Goal: Task Accomplishment & Management: Use online tool/utility

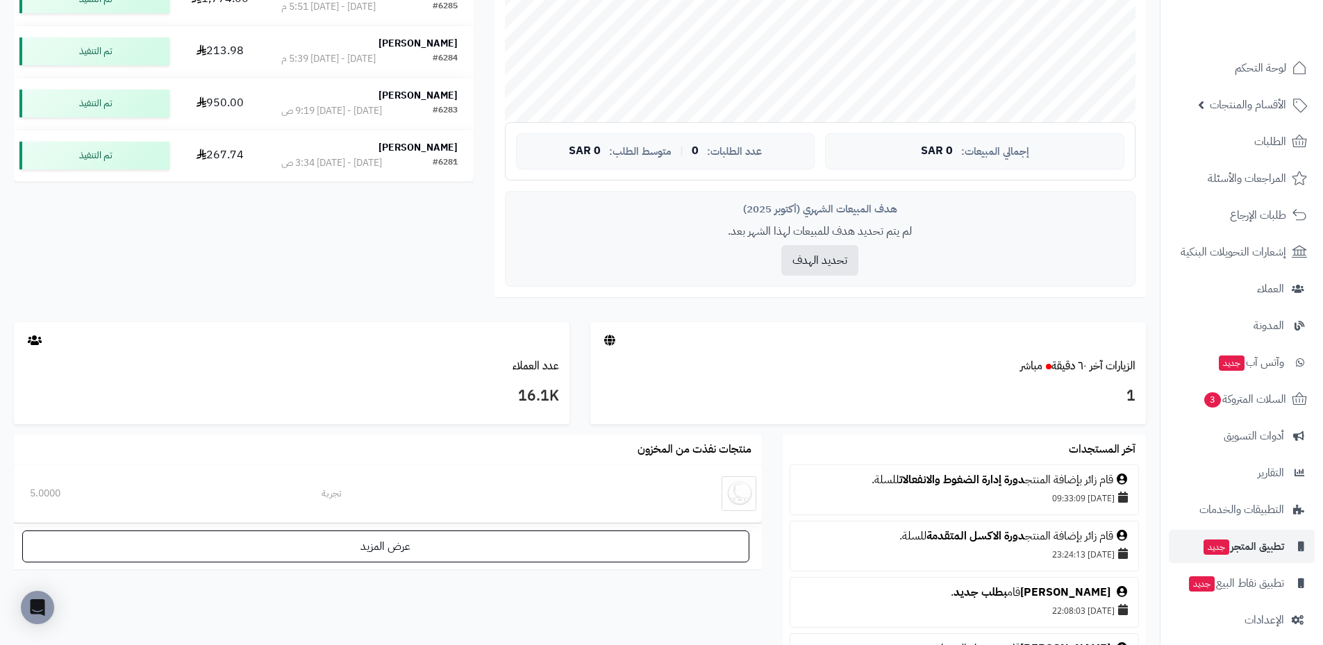
scroll to position [27, 0]
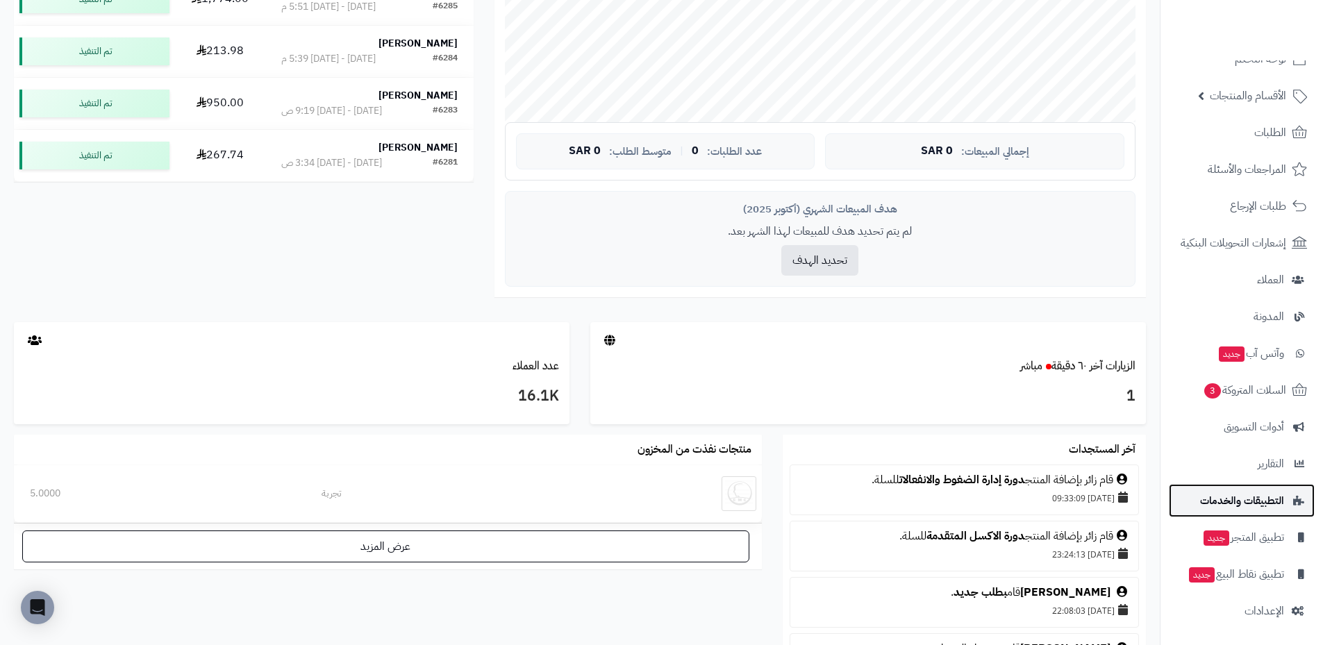
click at [1271, 502] on span "التطبيقات والخدمات" at bounding box center [1242, 500] width 84 height 19
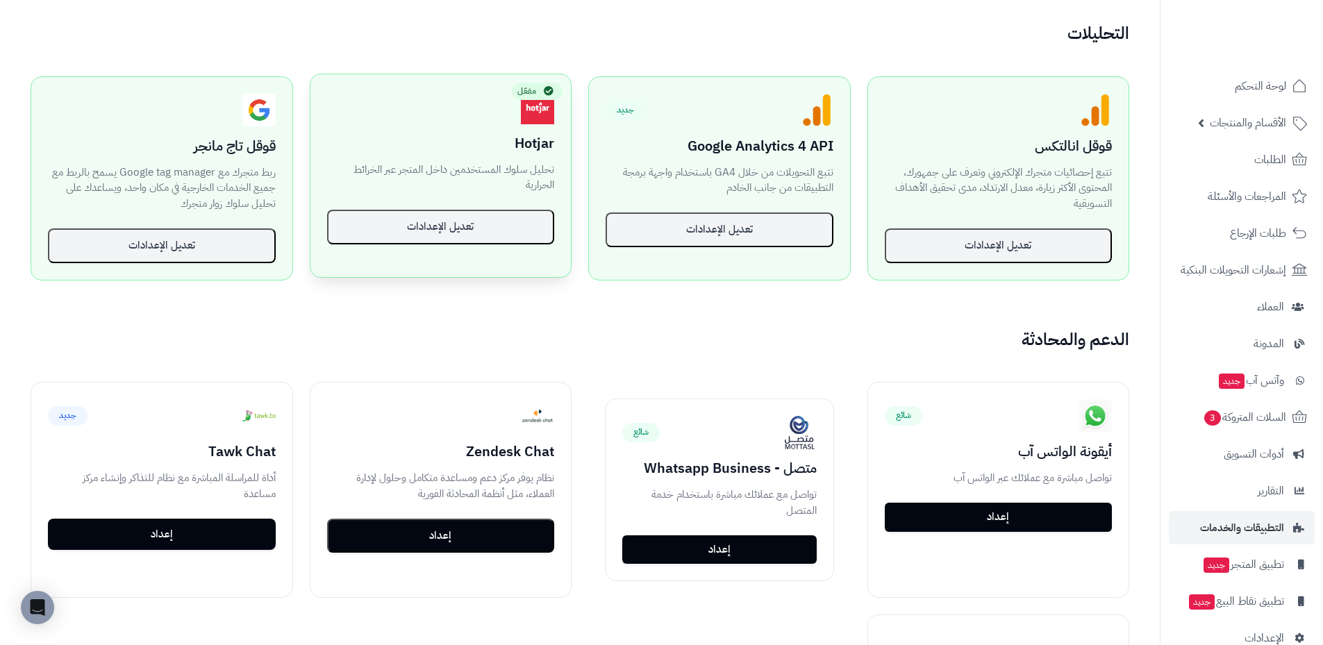
scroll to position [833, 0]
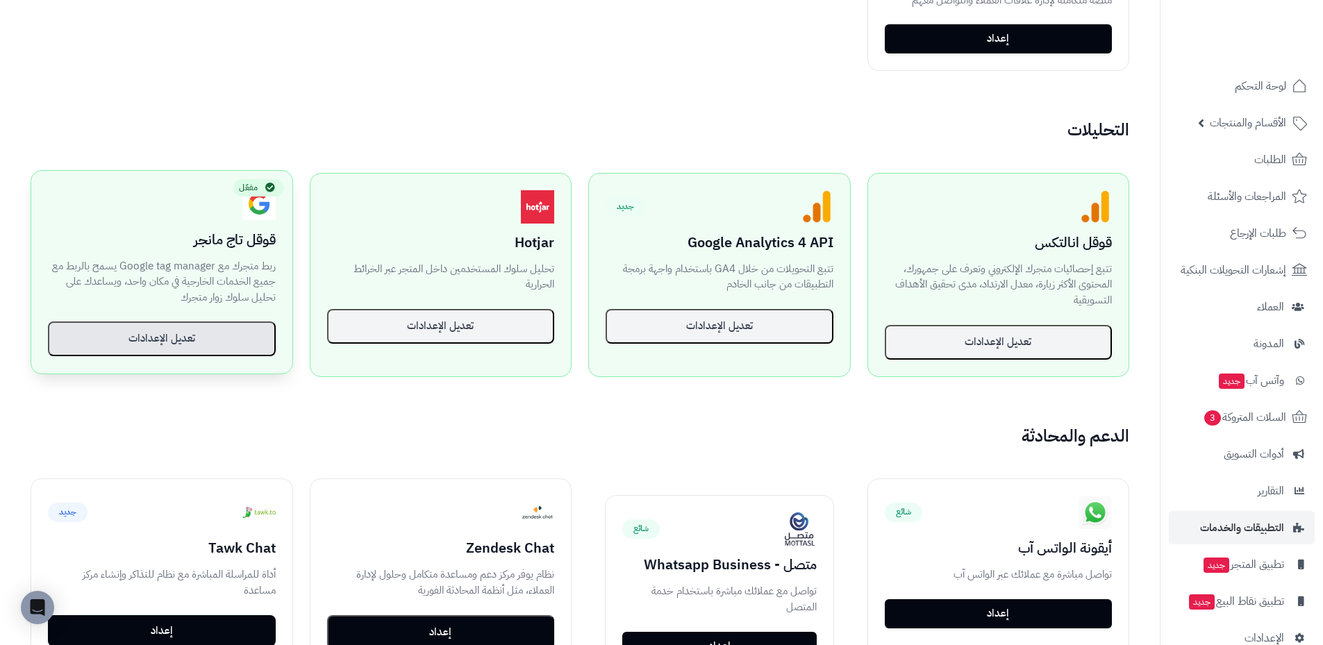
click at [212, 340] on button "تعديل الإعدادات" at bounding box center [162, 338] width 228 height 35
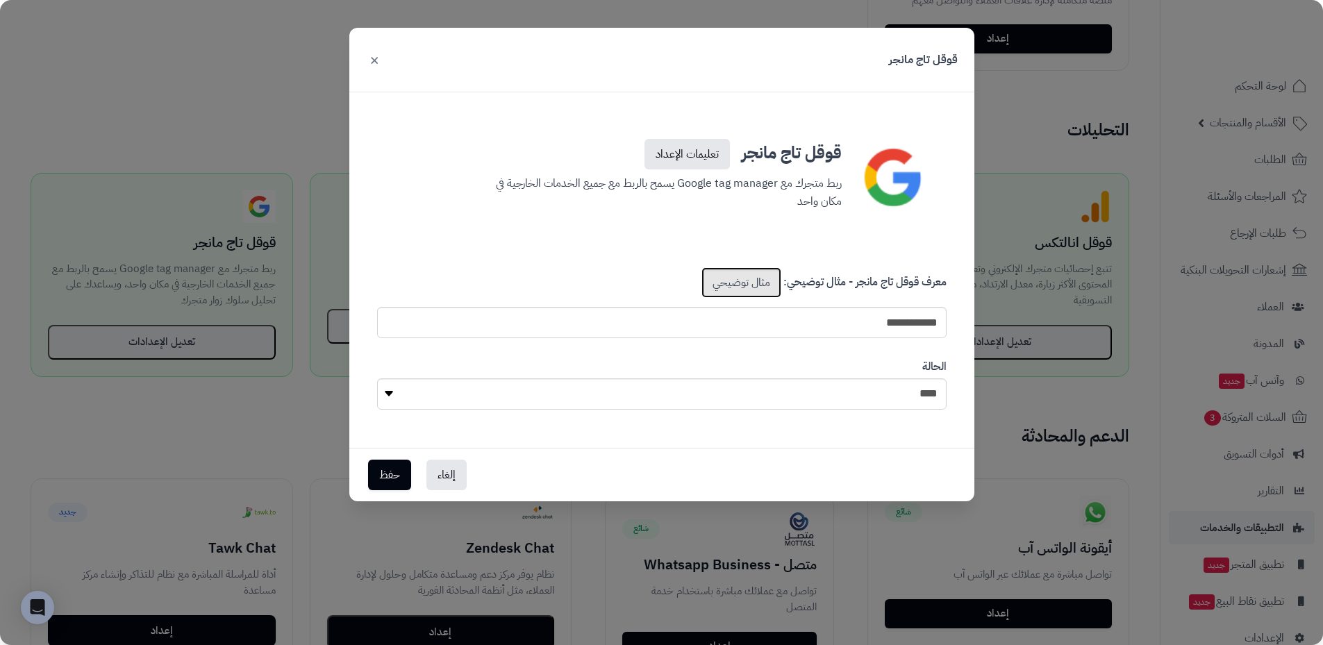
click at [765, 283] on link "مثال توضيحي" at bounding box center [741, 282] width 80 height 31
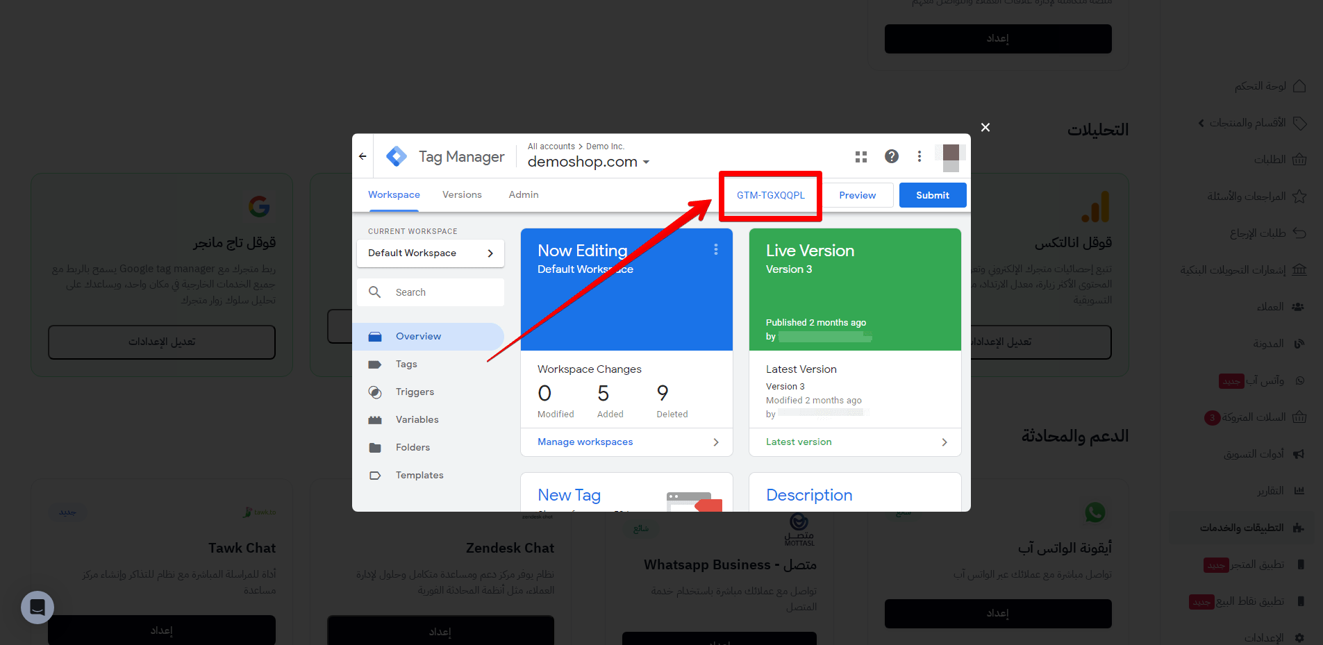
click at [983, 132] on button "×" at bounding box center [985, 127] width 26 height 44
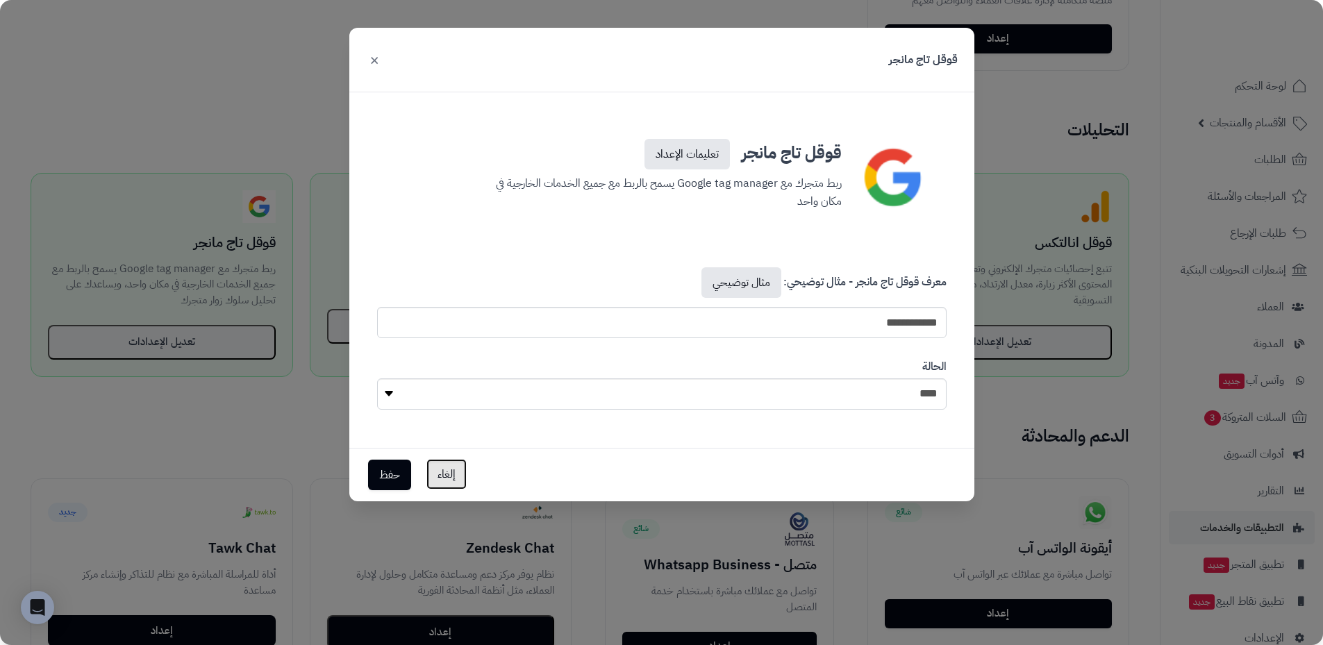
click at [458, 479] on button "إلغاء" at bounding box center [446, 474] width 40 height 31
